Goal: Task Accomplishment & Management: Complete application form

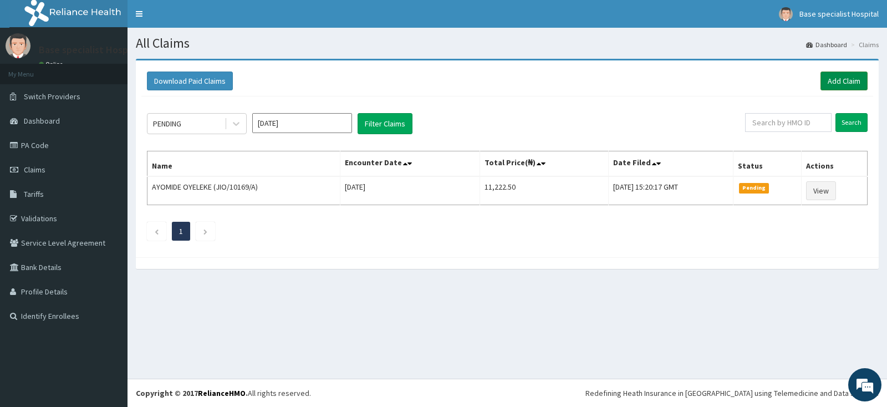
click at [844, 80] on link "Add Claim" at bounding box center [843, 80] width 47 height 19
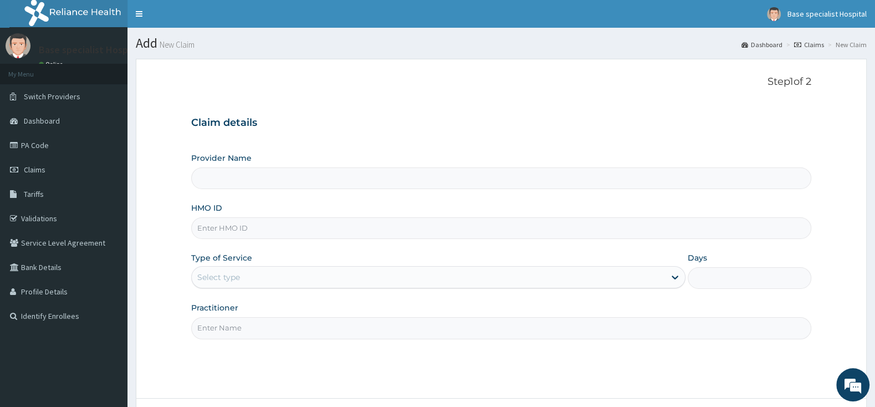
type input "Base Specialist Hospital"
paste input "MYD/10164/A"
type input "MYD/10164/A"
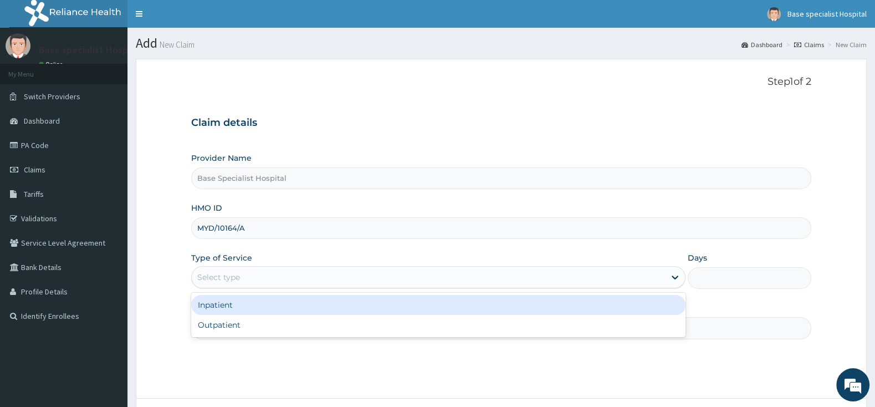
click at [250, 268] on div "Select type" at bounding box center [438, 277] width 494 height 22
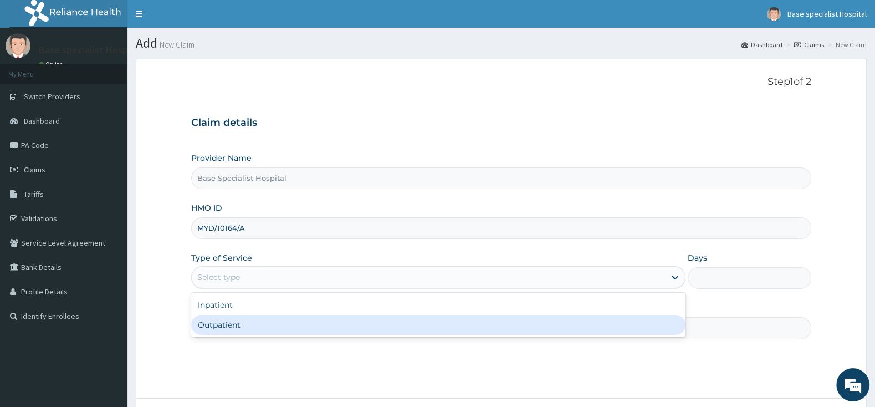
click at [255, 327] on div "Outpatient" at bounding box center [438, 325] width 494 height 20
type input "1"
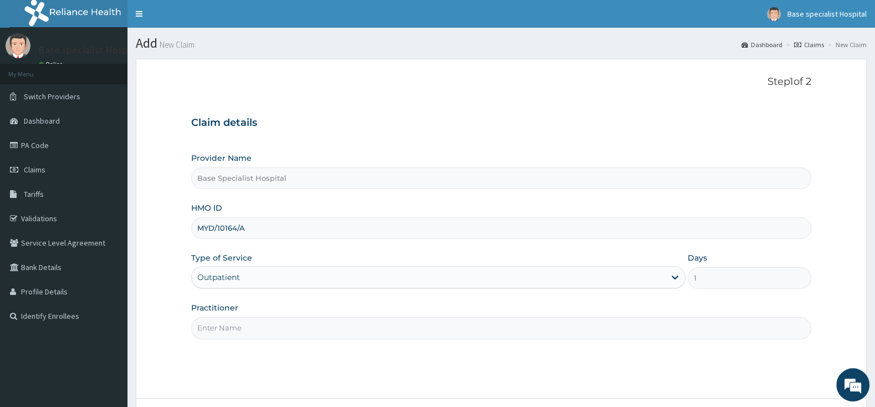
click at [255, 319] on input "Practitioner" at bounding box center [501, 328] width 620 height 22
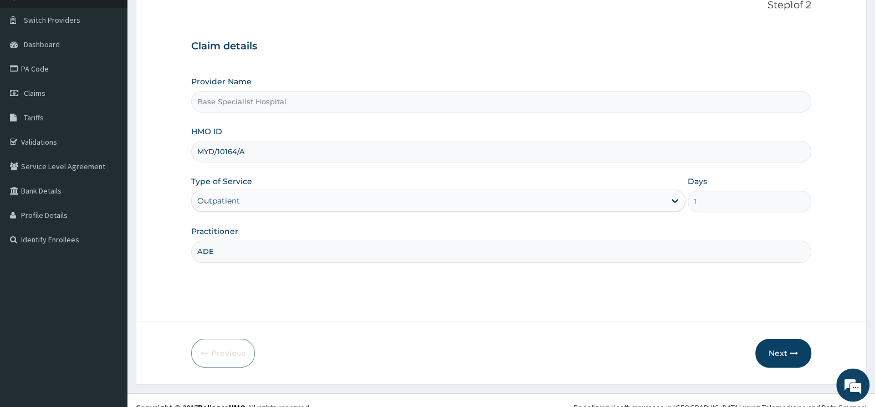
scroll to position [91, 0]
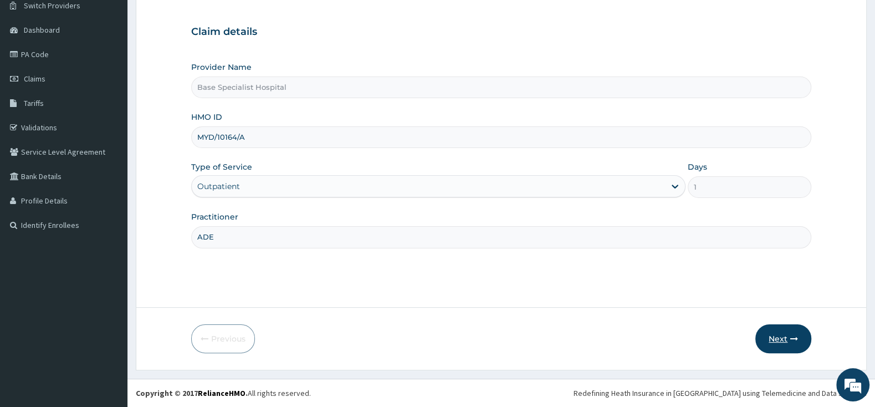
type input "ADE"
click at [785, 331] on button "Next" at bounding box center [783, 338] width 56 height 29
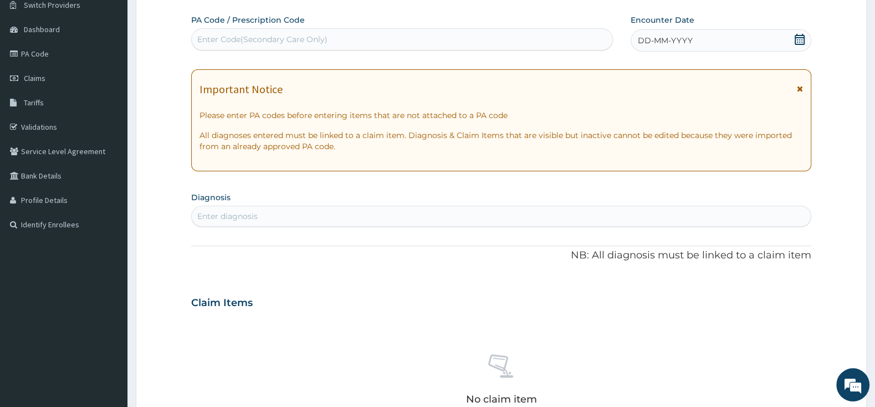
scroll to position [0, 0]
click at [302, 31] on div "Enter Code(Secondary Care Only)" at bounding box center [402, 39] width 421 height 18
click at [232, 39] on div "Enter Code(Secondary Care Only)" at bounding box center [262, 39] width 130 height 11
type input "PA/EDB782"
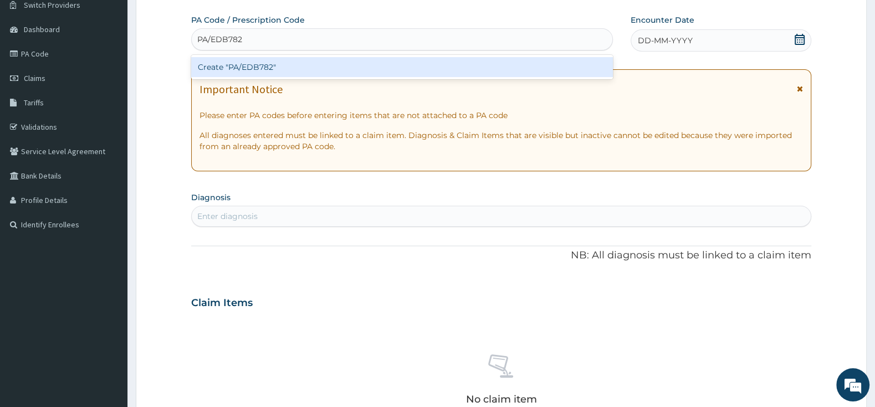
click at [276, 65] on div "Create "PA/EDB782"" at bounding box center [402, 67] width 422 height 20
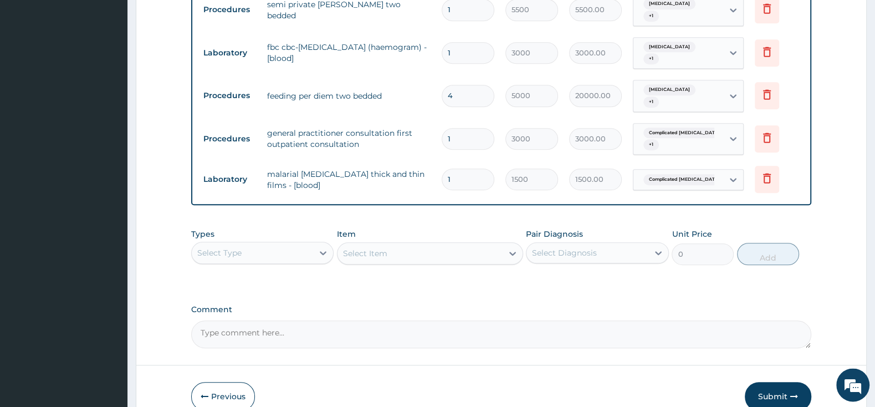
scroll to position [885, 0]
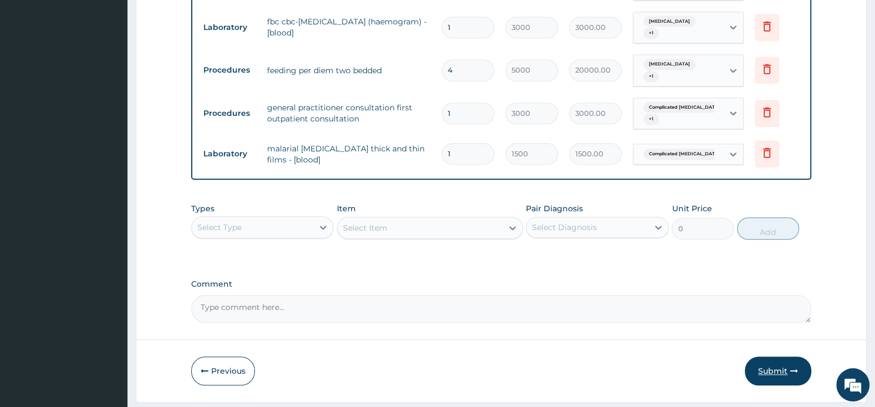
drag, startPoint x: 788, startPoint y: 330, endPoint x: 798, endPoint y: 341, distance: 14.9
click at [777, 356] on button "Submit" at bounding box center [778, 370] width 66 height 29
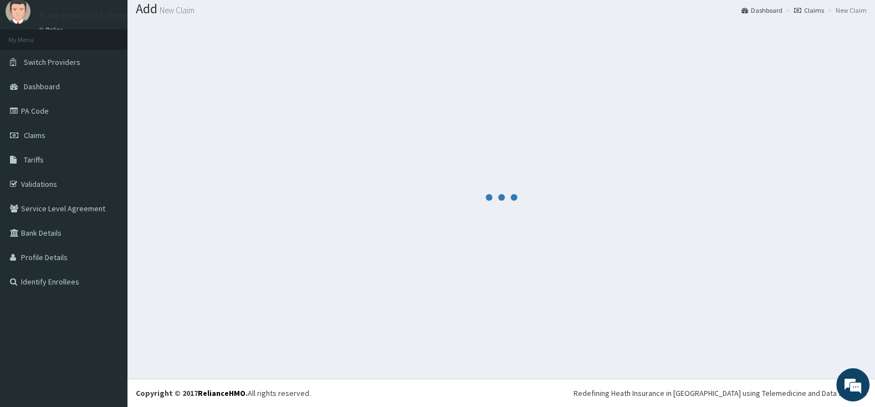
scroll to position [34, 0]
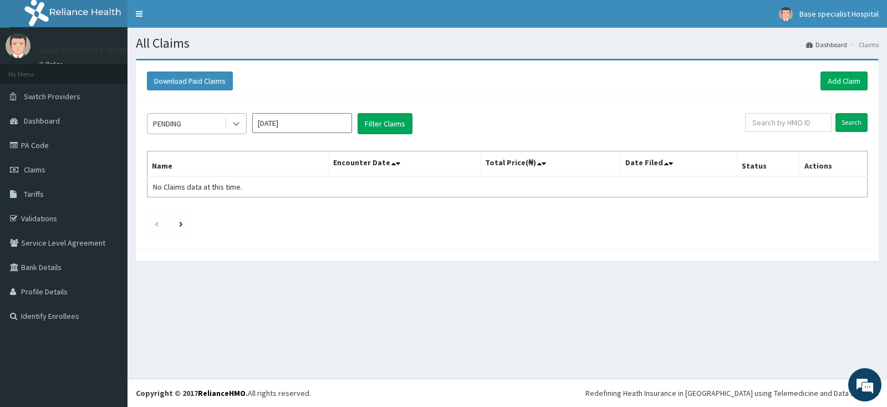
click at [236, 122] on icon at bounding box center [236, 123] width 11 height 11
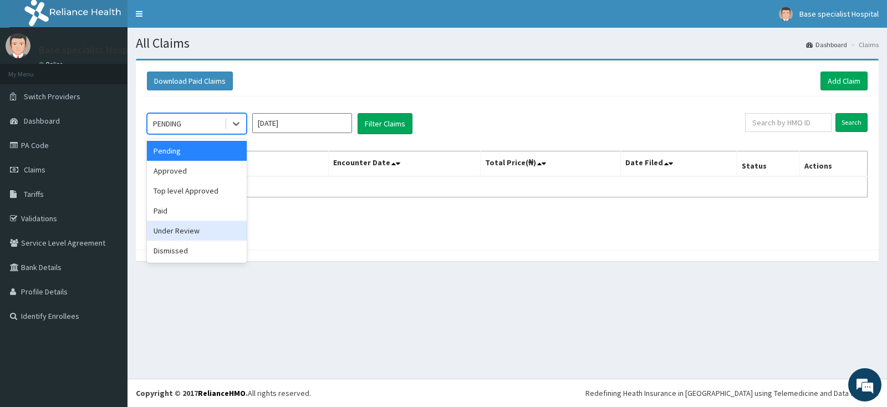
click at [207, 235] on div "Under Review" at bounding box center [197, 231] width 100 height 20
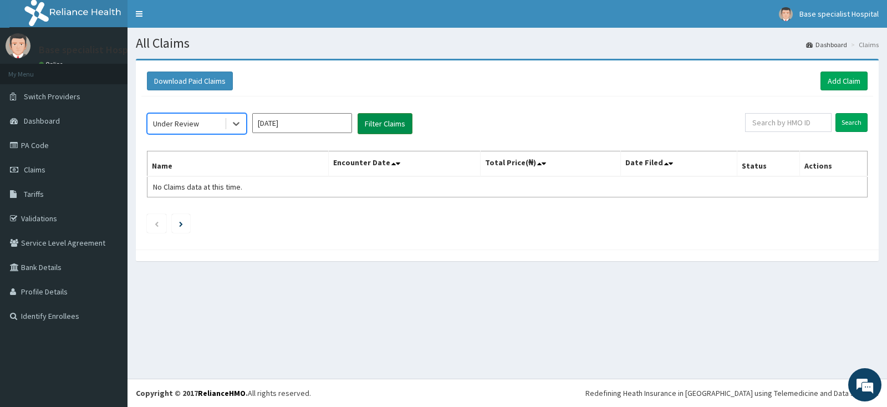
click at [383, 128] on button "Filter Claims" at bounding box center [384, 123] width 55 height 21
